Goal: Task Accomplishment & Management: Manage account settings

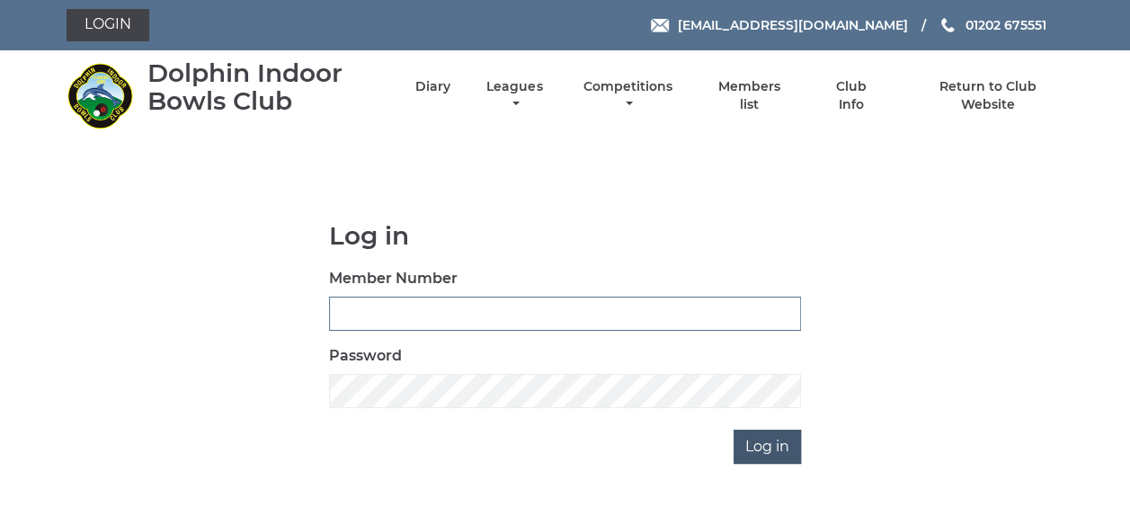
type input "3863"
click at [758, 444] on input "Log in" at bounding box center [766, 447] width 67 height 34
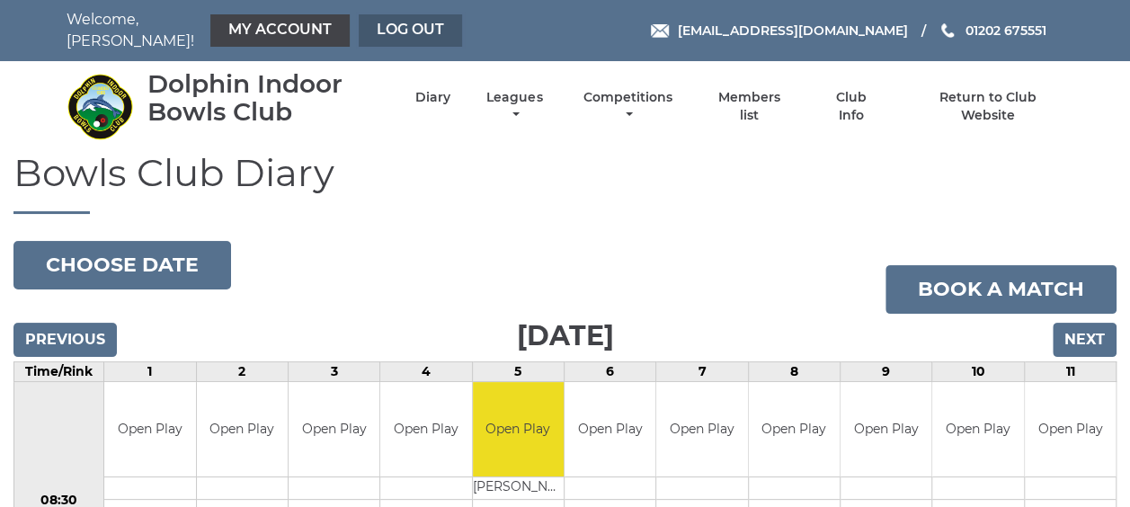
click at [400, 22] on link "Log out" at bounding box center [410, 30] width 103 height 32
